Goal: Find specific page/section: Find specific page/section

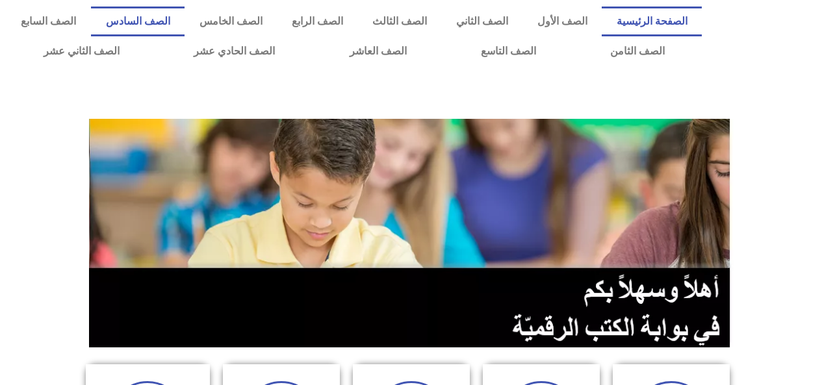
click at [184, 19] on link "الصف السادس" at bounding box center [138, 21] width 94 height 30
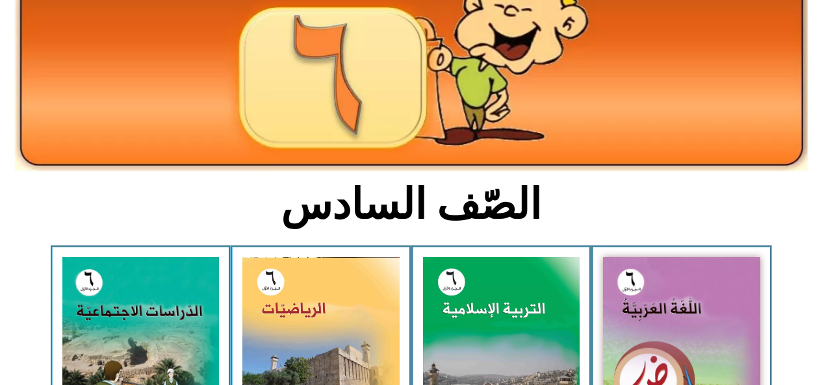
scroll to position [160, 0]
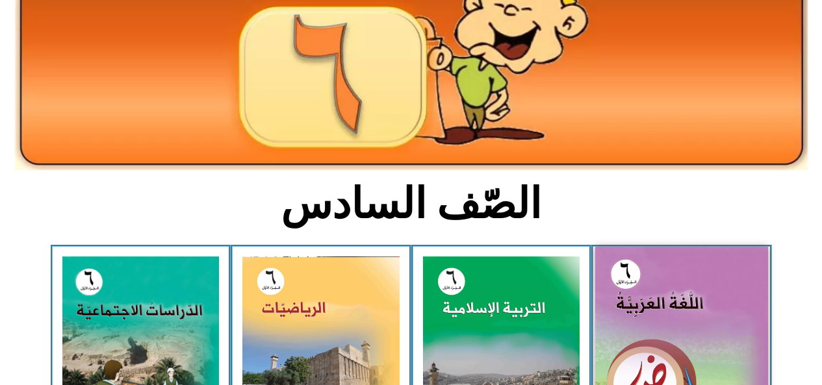
click at [655, 277] on img at bounding box center [681, 355] width 173 height 216
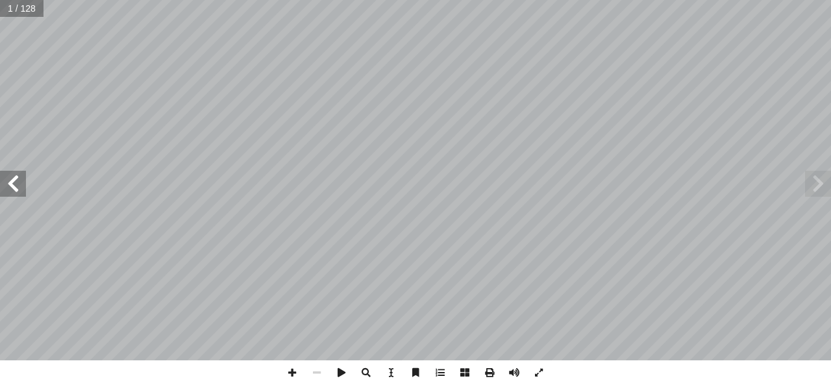
click at [14, 185] on span at bounding box center [13, 184] width 26 height 26
click at [14, 182] on span at bounding box center [13, 184] width 26 height 26
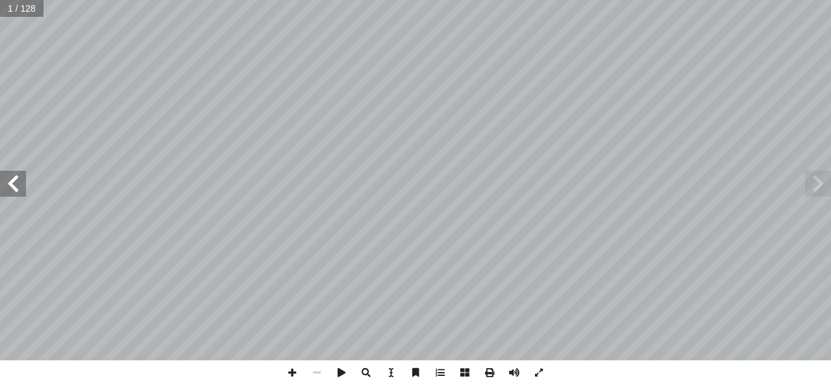
click at [11, 184] on span at bounding box center [13, 184] width 26 height 26
click at [10, 182] on span at bounding box center [13, 184] width 26 height 26
click at [11, 185] on span at bounding box center [13, 184] width 26 height 26
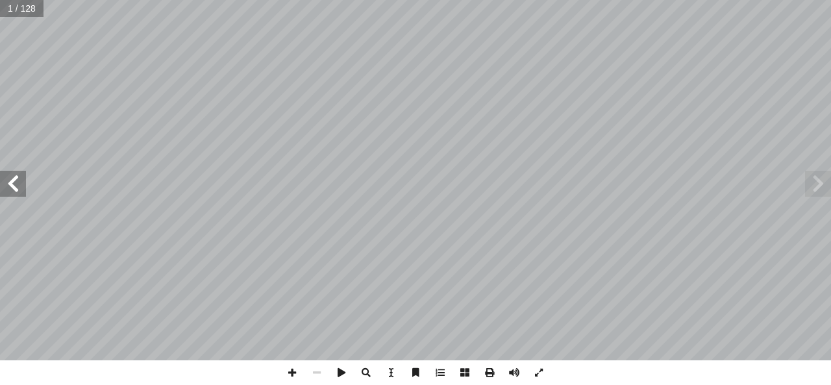
click at [11, 185] on span at bounding box center [13, 184] width 26 height 26
click at [8, 184] on span at bounding box center [13, 184] width 26 height 26
click at [12, 184] on span at bounding box center [13, 184] width 26 height 26
click at [3, 183] on span at bounding box center [13, 184] width 26 height 26
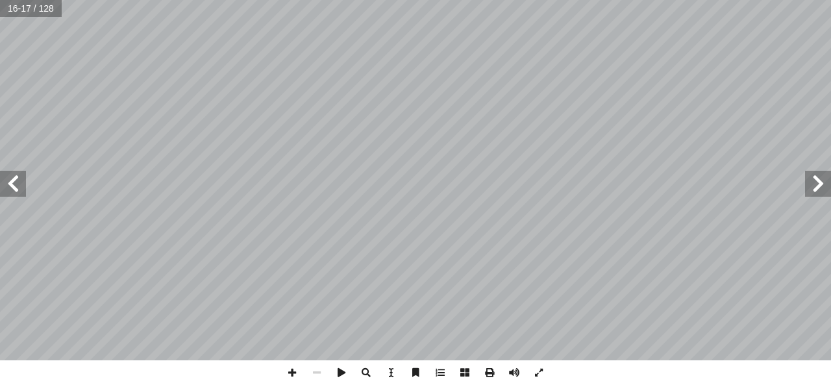
click at [811, 184] on span at bounding box center [818, 184] width 26 height 26
click at [809, 177] on span at bounding box center [818, 184] width 26 height 26
click at [808, 177] on span at bounding box center [818, 184] width 26 height 26
click at [23, 183] on span at bounding box center [13, 184] width 26 height 26
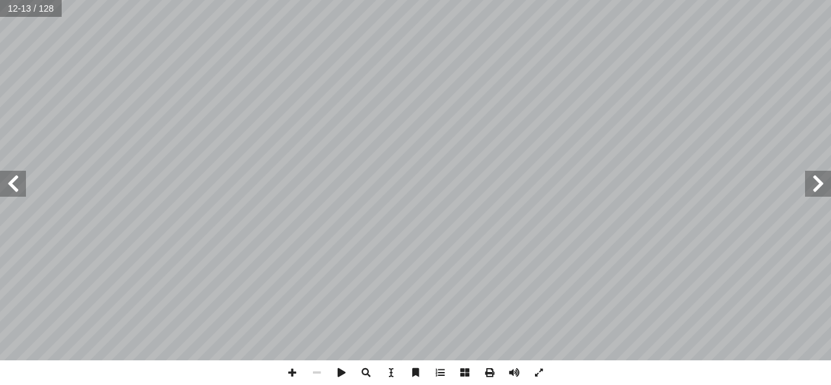
click at [20, 184] on span at bounding box center [13, 184] width 26 height 26
click at [16, 179] on span at bounding box center [13, 184] width 26 height 26
click at [16, 180] on span at bounding box center [13, 184] width 26 height 26
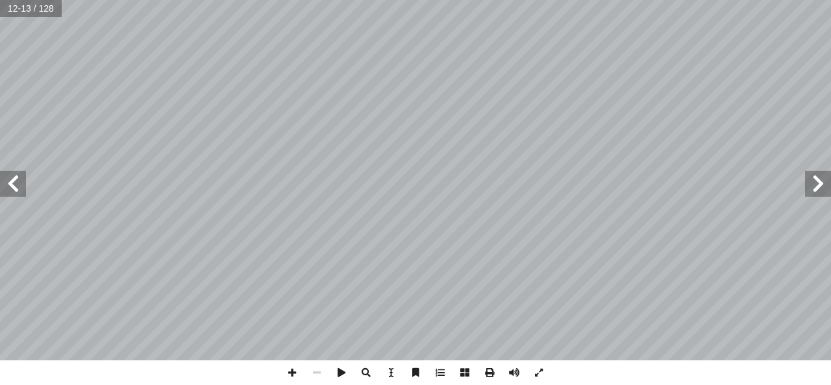
click at [16, 182] on span at bounding box center [13, 184] width 26 height 26
click at [10, 180] on span at bounding box center [13, 184] width 26 height 26
click at [21, 181] on span at bounding box center [13, 184] width 26 height 26
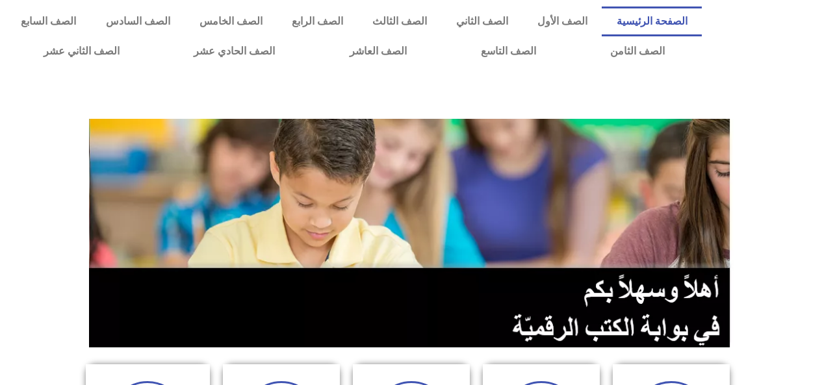
click at [510, 95] on div at bounding box center [410, 95] width 809 height 32
click at [184, 21] on link "الصف السادس" at bounding box center [138, 21] width 94 height 30
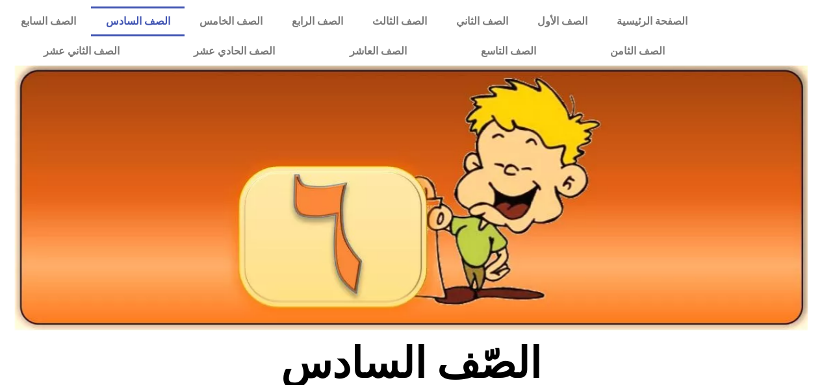
click at [244, 82] on img at bounding box center [411, 198] width 792 height 265
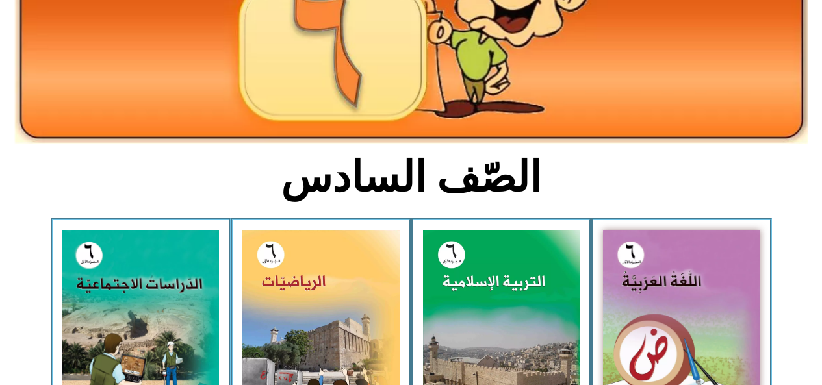
scroll to position [185, 0]
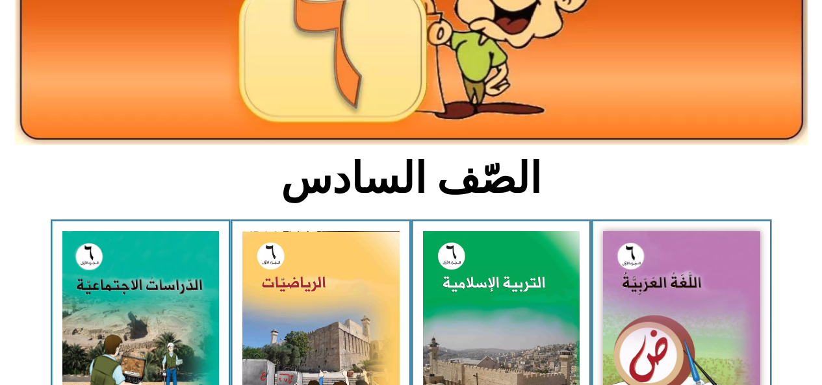
click at [640, 292] on img at bounding box center [681, 329] width 157 height 196
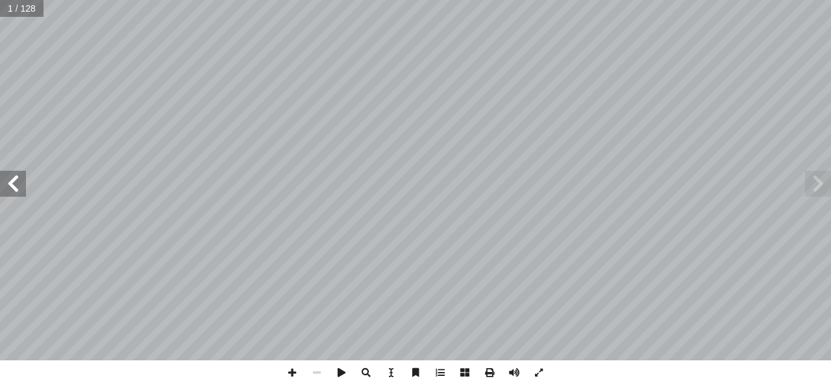
click at [13, 185] on span at bounding box center [13, 184] width 26 height 26
click at [14, 180] on span at bounding box center [13, 184] width 26 height 26
click at [11, 180] on span at bounding box center [13, 184] width 26 height 26
click at [15, 184] on span at bounding box center [13, 184] width 26 height 26
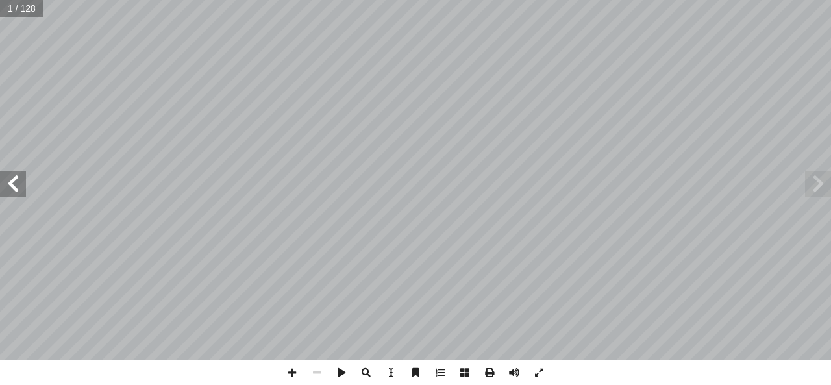
click at [3, 185] on span at bounding box center [13, 184] width 26 height 26
click at [13, 182] on span at bounding box center [13, 184] width 26 height 26
click at [16, 179] on span at bounding box center [13, 184] width 26 height 26
click at [9, 179] on span at bounding box center [13, 184] width 26 height 26
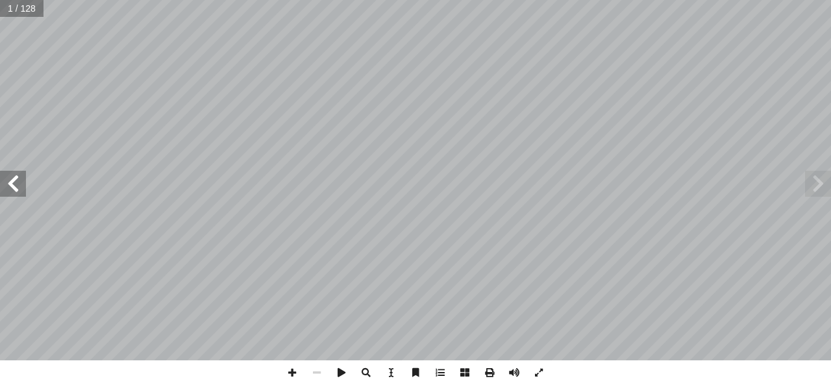
click at [9, 179] on span at bounding box center [13, 184] width 26 height 26
click at [11, 185] on span at bounding box center [13, 184] width 26 height 26
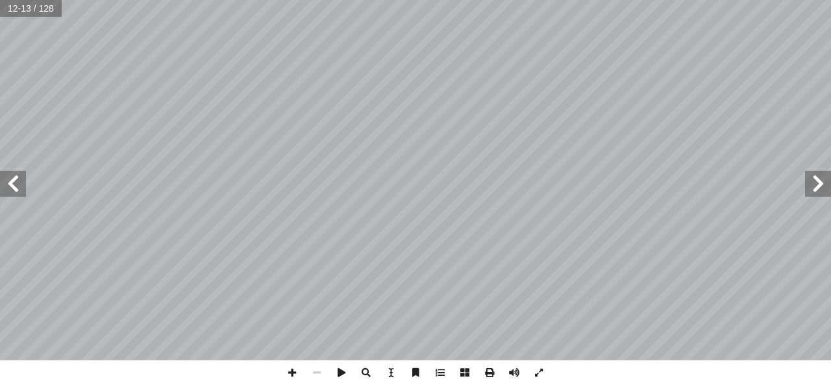
click at [10, 185] on span at bounding box center [13, 184] width 26 height 26
click at [8, 191] on span at bounding box center [13, 184] width 26 height 26
click at [12, 185] on span at bounding box center [13, 184] width 26 height 26
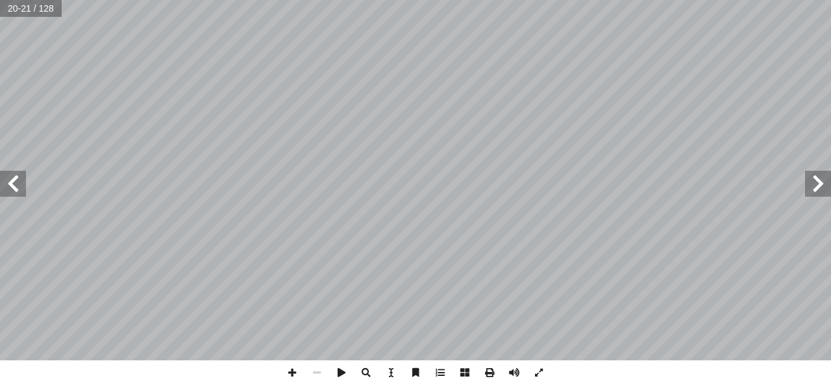
click at [14, 192] on span at bounding box center [13, 184] width 26 height 26
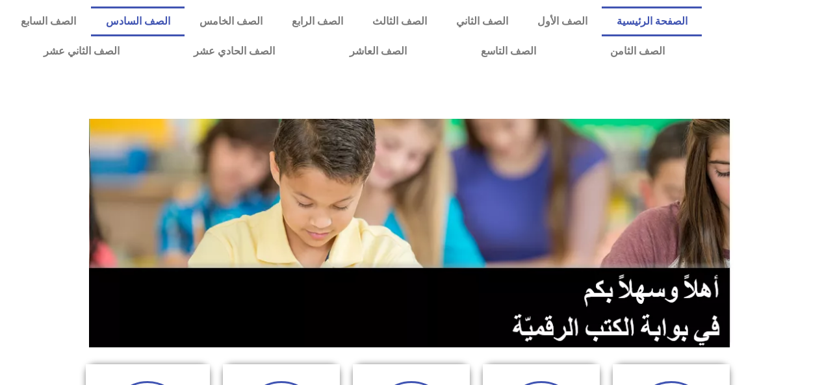
click at [184, 27] on link "الصف السادس" at bounding box center [138, 21] width 94 height 30
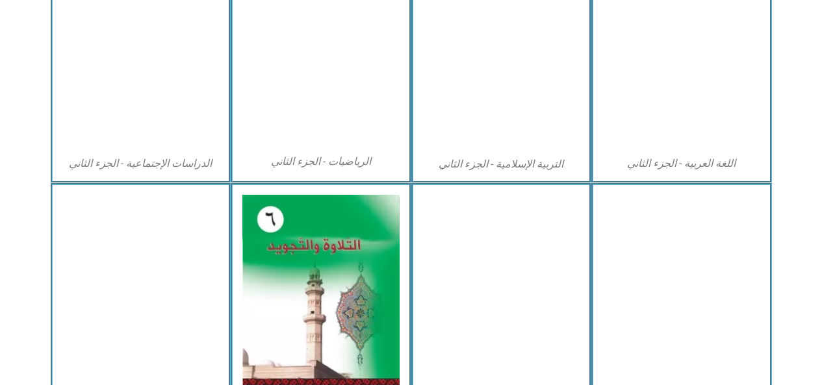
scroll to position [703, 0]
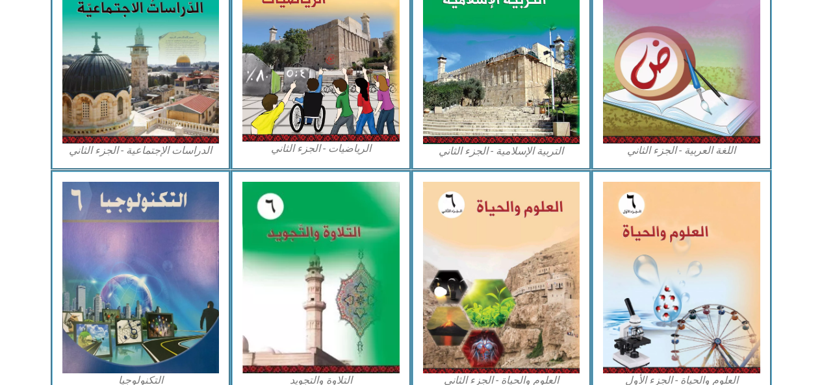
click at [650, 282] on img at bounding box center [681, 278] width 157 height 192
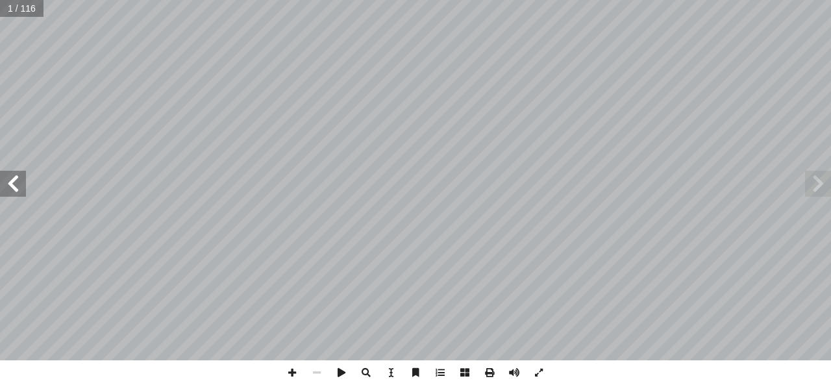
click at [6, 182] on span at bounding box center [13, 184] width 26 height 26
click at [16, 179] on span at bounding box center [13, 184] width 26 height 26
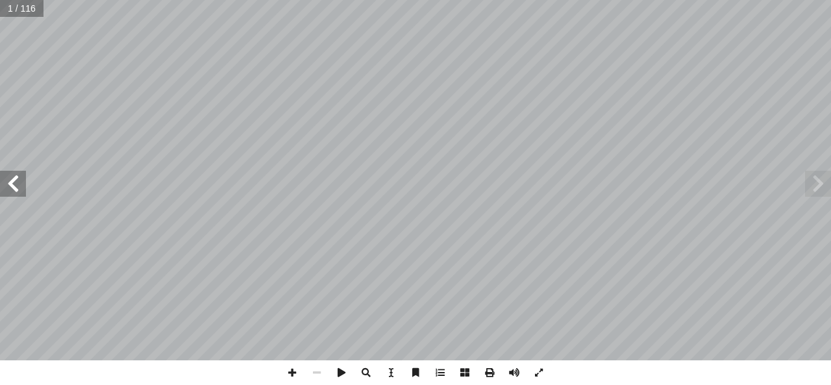
click at [12, 182] on span at bounding box center [13, 184] width 26 height 26
click at [14, 182] on span at bounding box center [13, 184] width 26 height 26
click at [16, 182] on span at bounding box center [13, 184] width 26 height 26
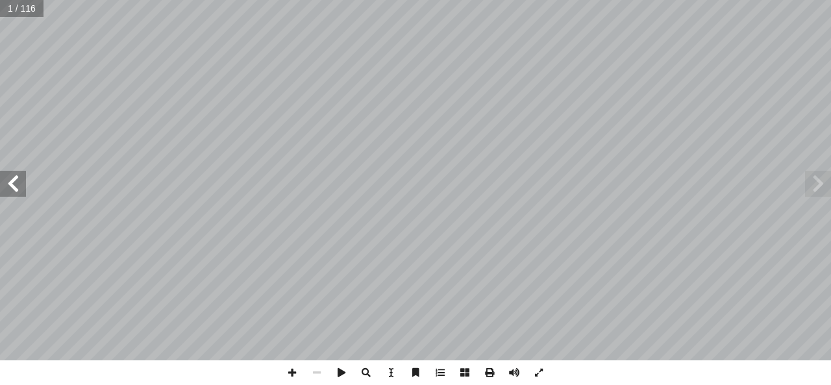
click at [16, 182] on span at bounding box center [13, 184] width 26 height 26
click at [12, 179] on span at bounding box center [13, 184] width 26 height 26
click at [10, 179] on span at bounding box center [13, 184] width 26 height 26
click at [8, 180] on span at bounding box center [13, 184] width 26 height 26
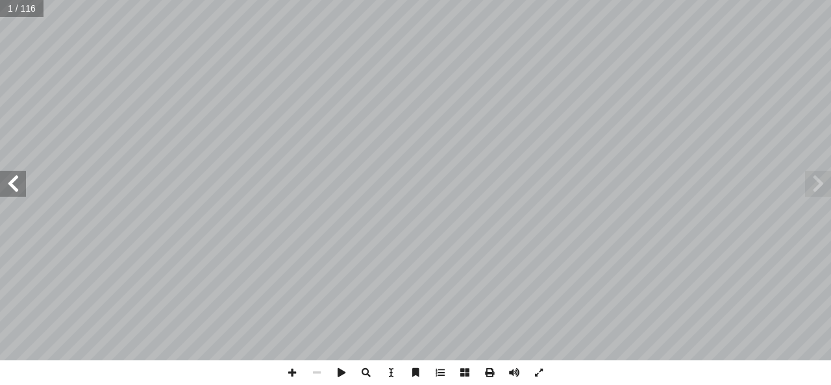
click at [8, 180] on span at bounding box center [13, 184] width 26 height 26
click at [10, 179] on span at bounding box center [13, 184] width 26 height 26
click at [9, 175] on span at bounding box center [13, 184] width 26 height 26
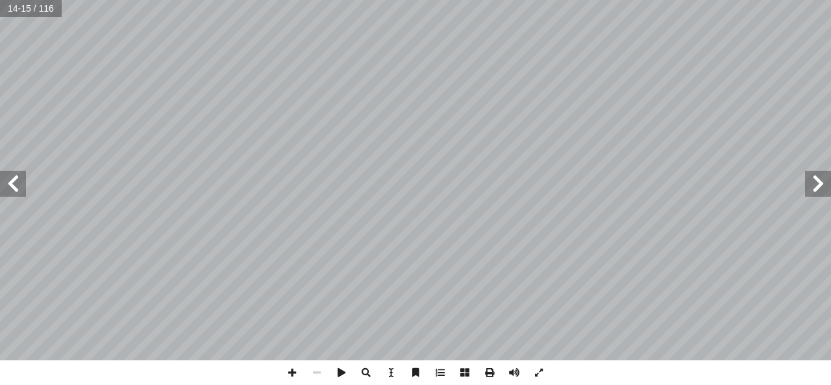
click at [6, 185] on span at bounding box center [13, 184] width 26 height 26
click at [5, 180] on span at bounding box center [13, 184] width 26 height 26
click at [0, 174] on span at bounding box center [13, 184] width 26 height 26
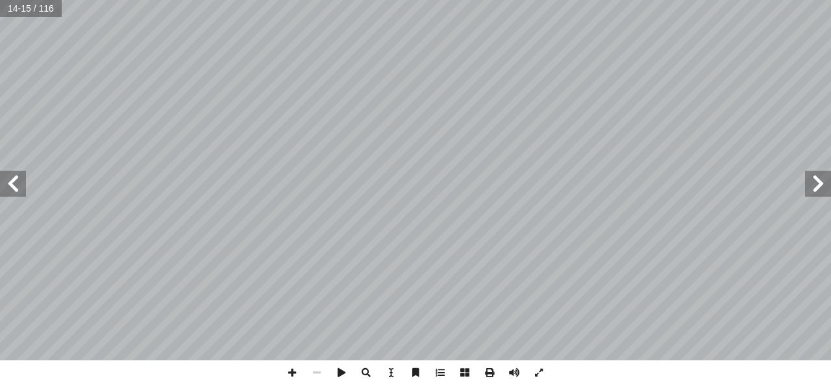
click at [0, 174] on span at bounding box center [13, 184] width 26 height 26
click at [0, 173] on span at bounding box center [13, 184] width 26 height 26
click at [18, 185] on span at bounding box center [13, 184] width 26 height 26
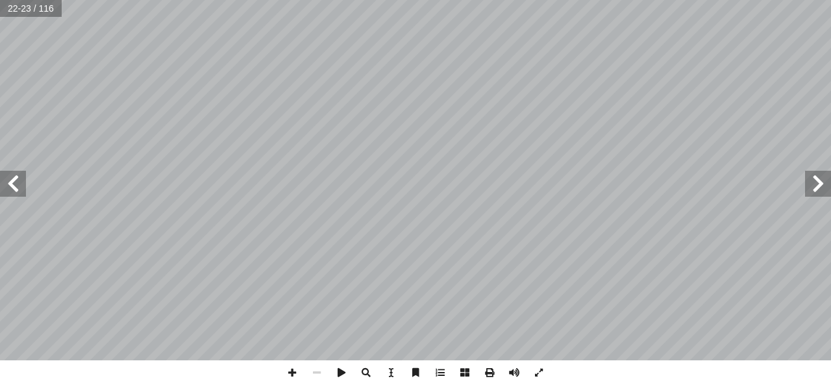
click at [18, 185] on span at bounding box center [13, 184] width 26 height 26
click at [18, 182] on span at bounding box center [13, 184] width 26 height 26
click at [9, 182] on span at bounding box center [13, 184] width 26 height 26
click at [5, 182] on span at bounding box center [13, 184] width 26 height 26
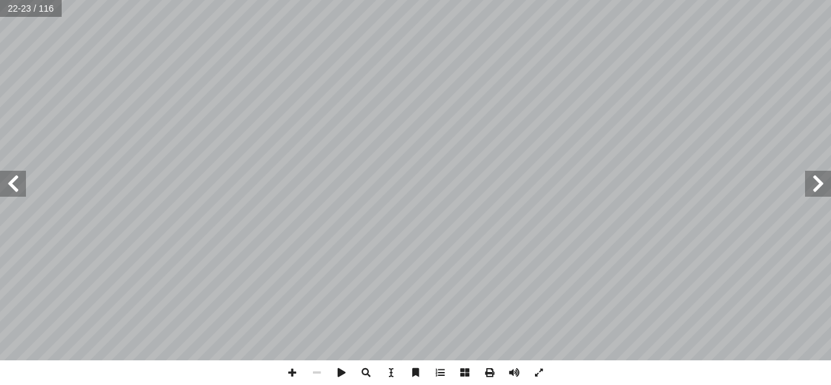
click at [5, 182] on span at bounding box center [13, 184] width 26 height 26
click at [6, 182] on span at bounding box center [13, 184] width 26 height 26
click at [10, 182] on span at bounding box center [13, 184] width 26 height 26
click at [8, 182] on span at bounding box center [13, 184] width 26 height 26
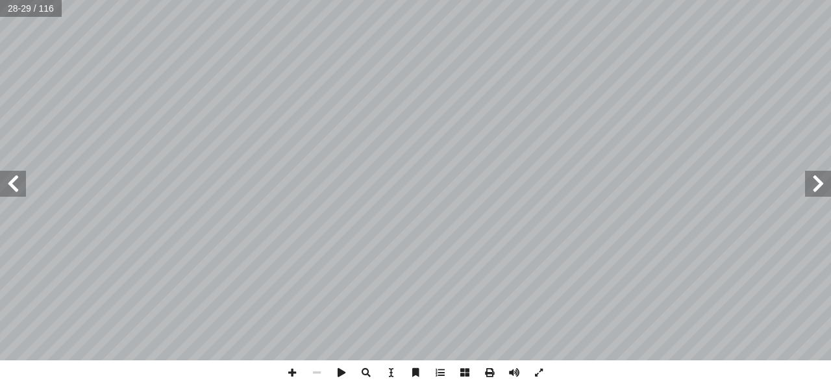
click at [8, 182] on span at bounding box center [13, 184] width 26 height 26
click at [10, 182] on span at bounding box center [13, 184] width 26 height 26
click at [9, 185] on span at bounding box center [13, 184] width 26 height 26
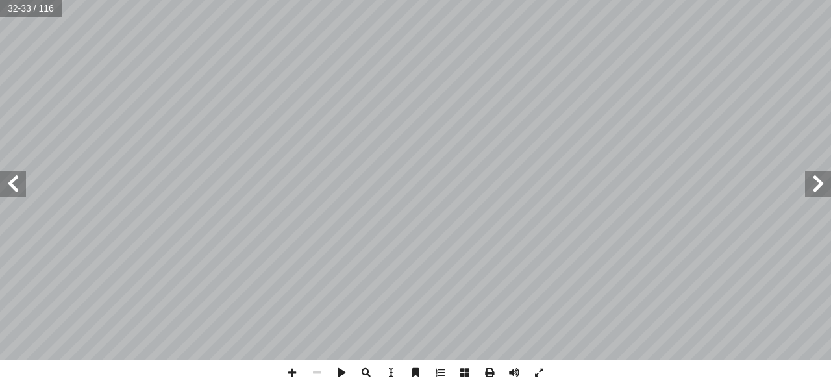
click at [6, 185] on span at bounding box center [13, 184] width 26 height 26
click at [1, 183] on span at bounding box center [13, 184] width 26 height 26
click at [19, 182] on span at bounding box center [13, 184] width 26 height 26
